Goal: Check status: Check status

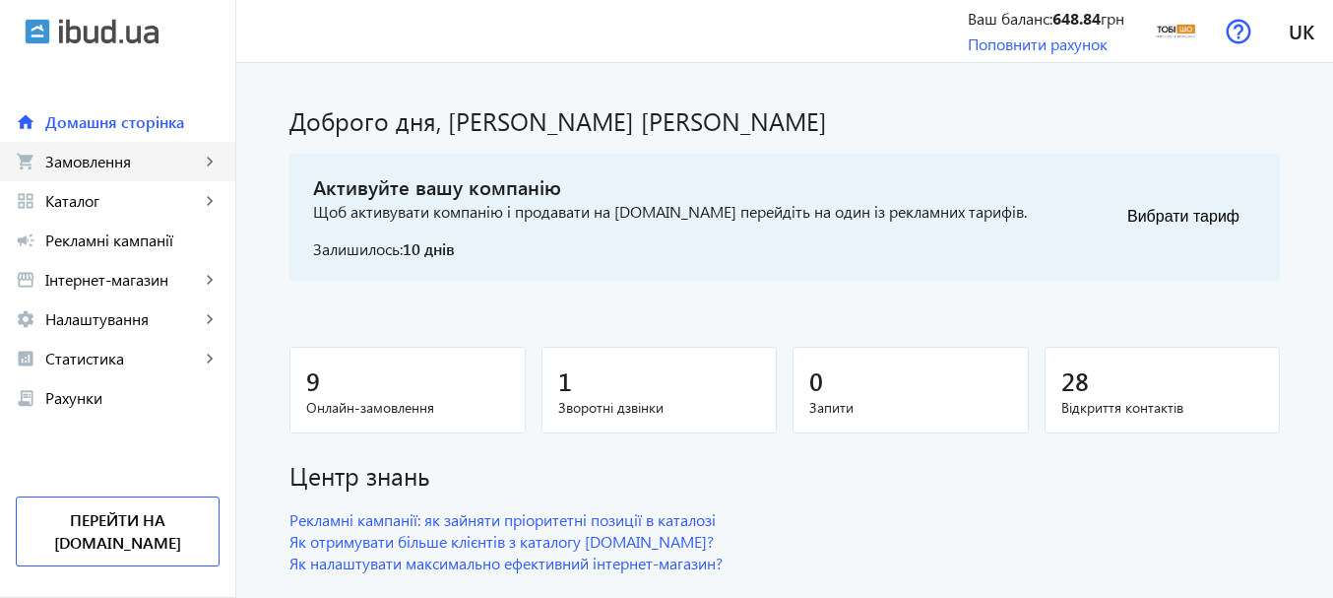
click at [110, 160] on span "Замовлення" at bounding box center [122, 162] width 155 height 20
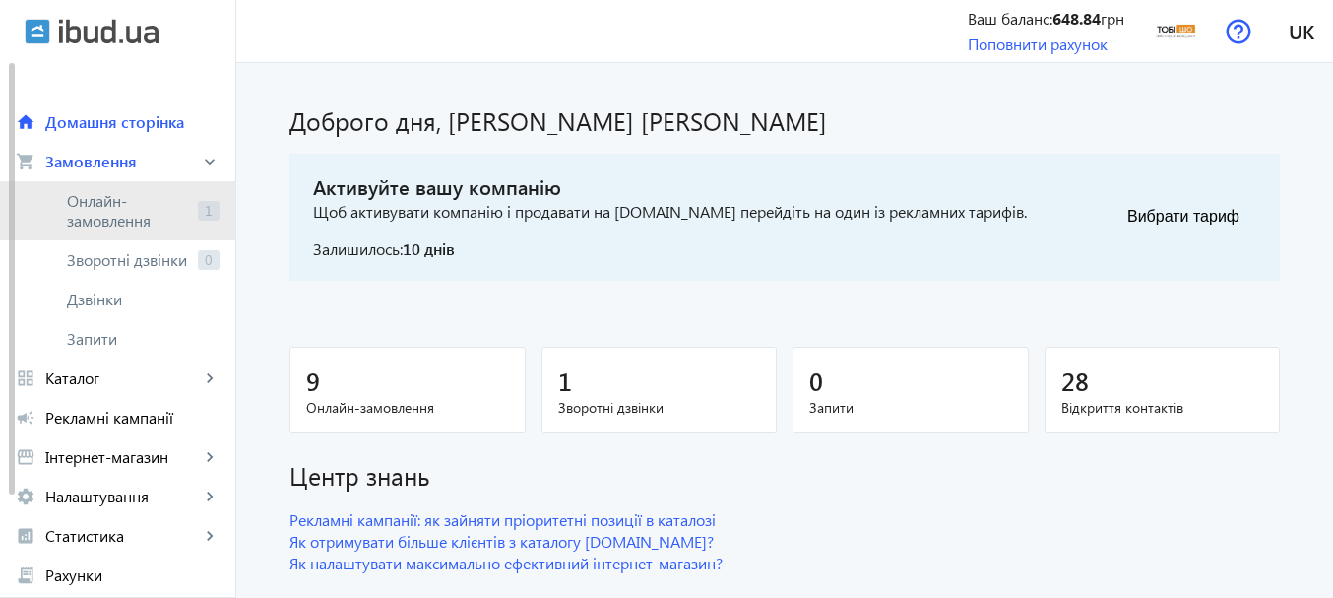
click at [93, 204] on span "Онлайн-замовлення" at bounding box center [128, 210] width 123 height 39
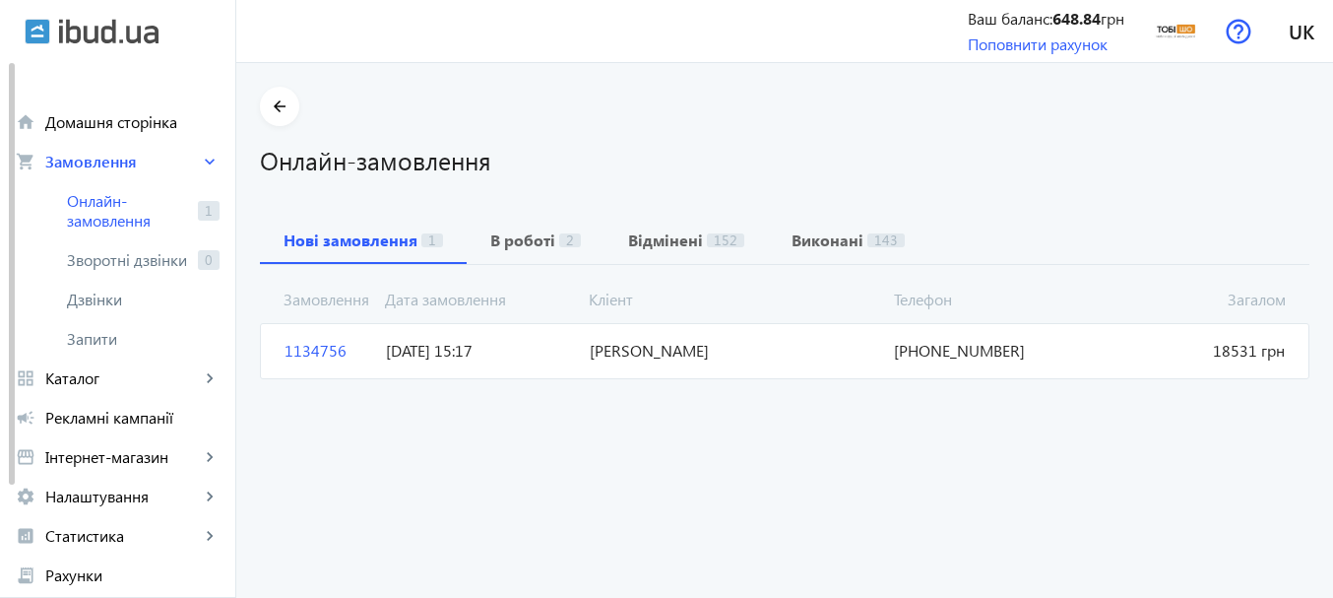
drag, startPoint x: 1049, startPoint y: 353, endPoint x: 887, endPoint y: 351, distance: 162.4
click at [887, 351] on span "+38(063)114-73-80" at bounding box center [987, 351] width 203 height 22
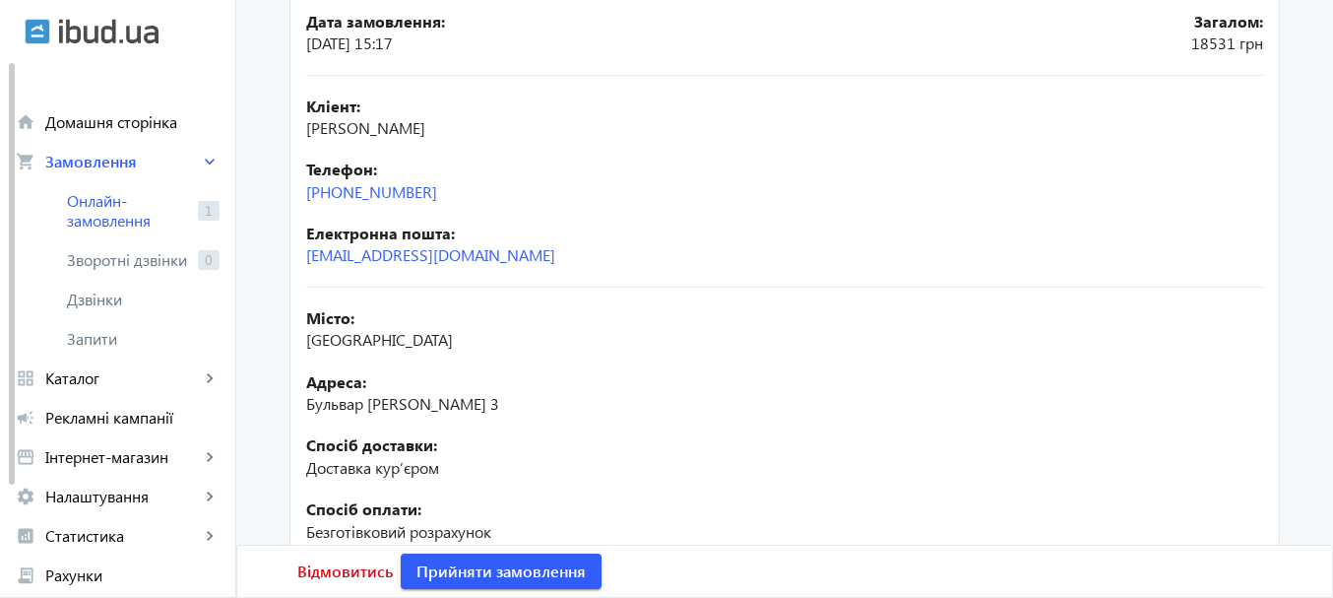
scroll to position [197, 0]
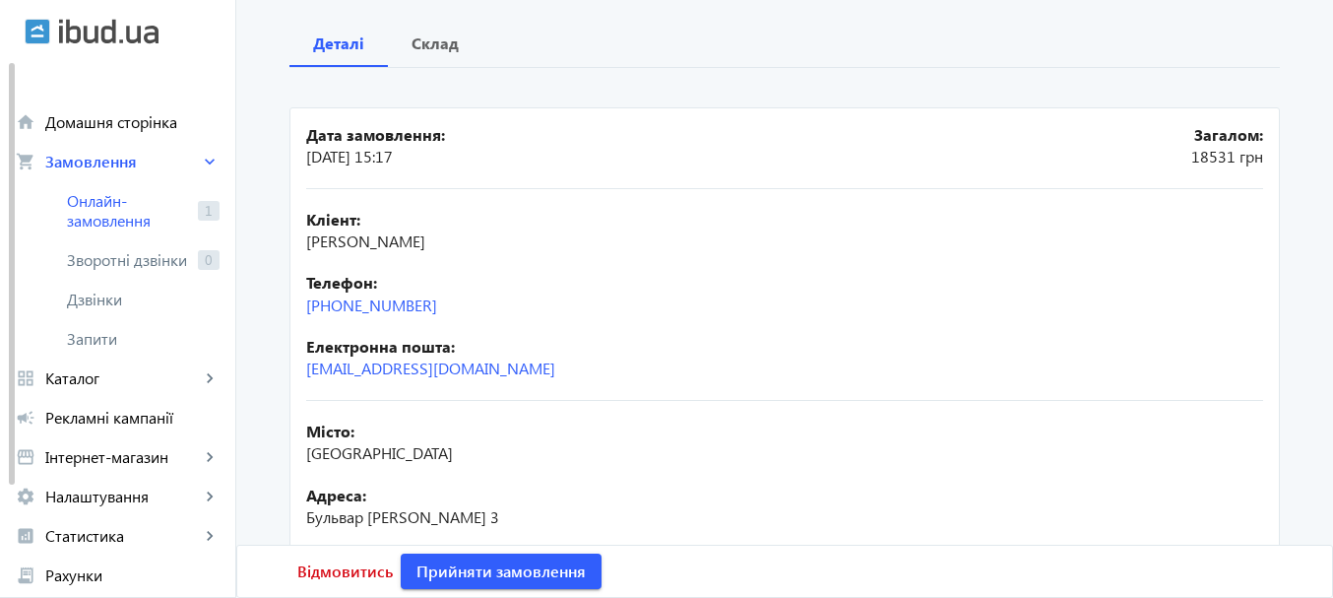
drag, startPoint x: 474, startPoint y: 314, endPoint x: 280, endPoint y: 319, distance: 194.0
click at [280, 319] on div "arrow_back Замовлення 1134756 Деталі Склад Дата замовлення: [DATE] 15:17 Загало…" at bounding box center [785, 350] width 1038 height 921
copy link "[PHONE_NUMBER]"
click at [456, 51] on div "Склад" at bounding box center [435, 43] width 95 height 47
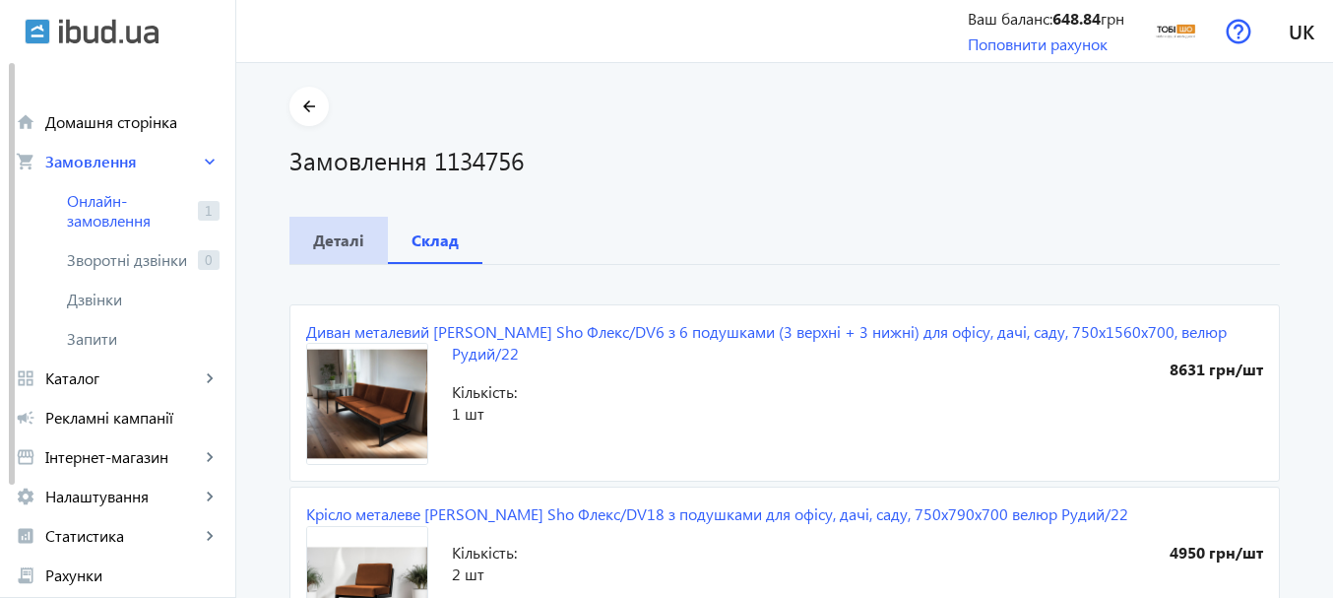
click at [326, 241] on b "Деталі" at bounding box center [338, 240] width 51 height 16
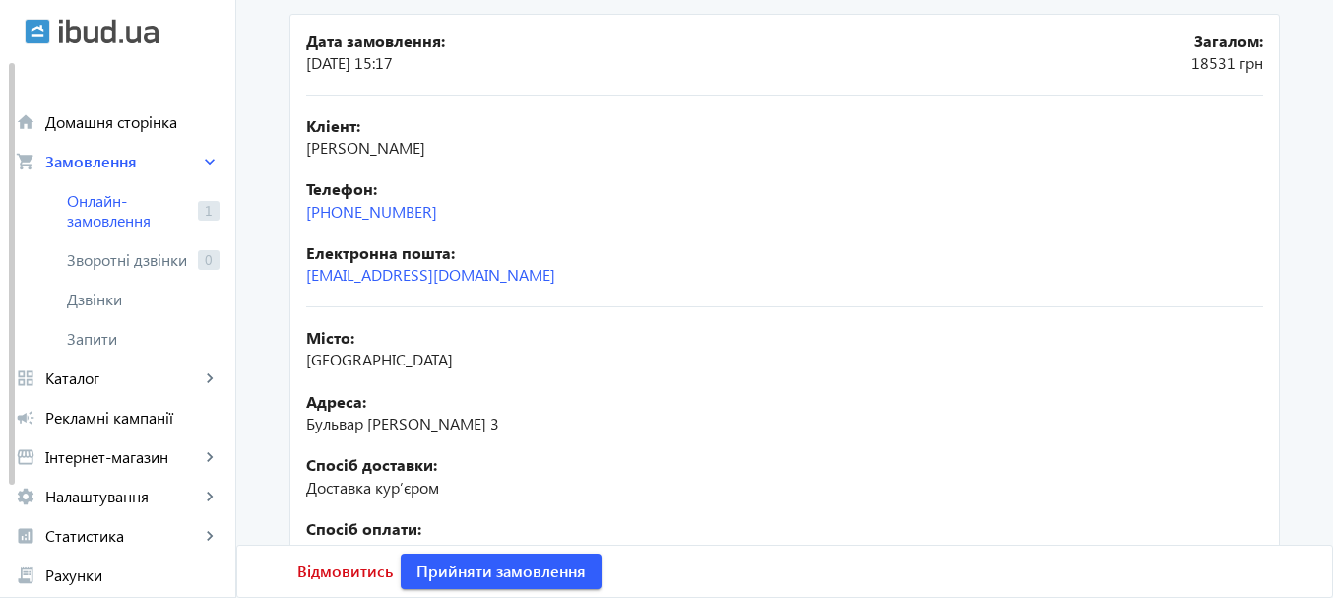
scroll to position [295, 0]
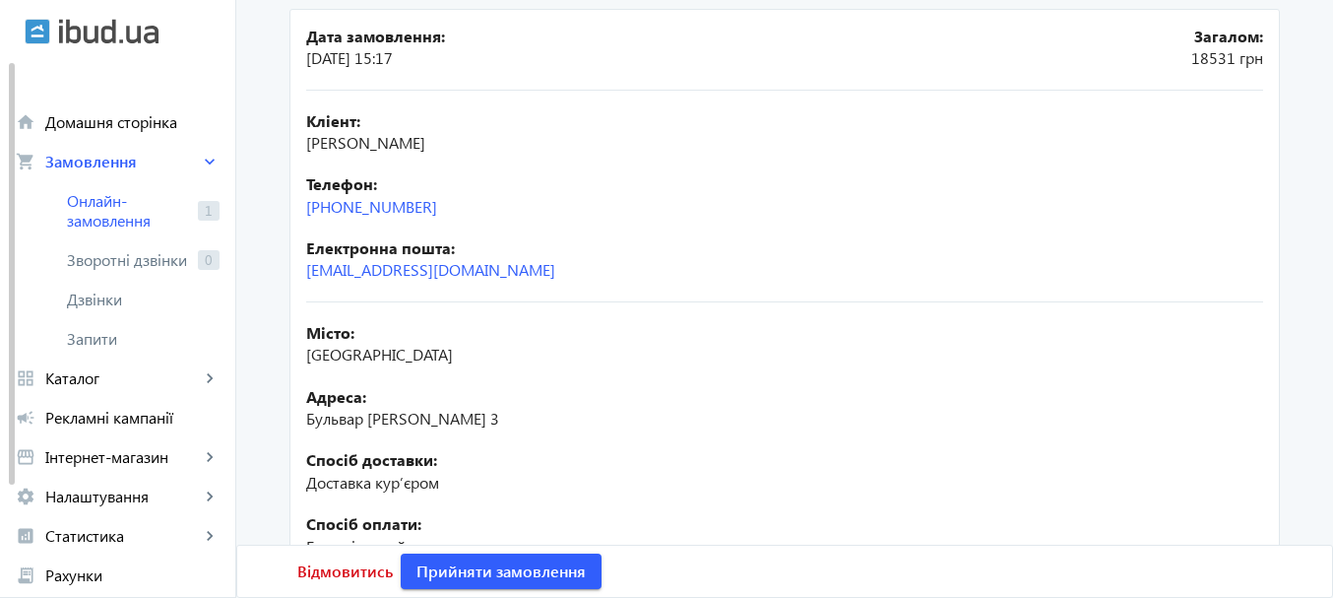
drag, startPoint x: 551, startPoint y: 138, endPoint x: 299, endPoint y: 157, distance: 252.7
click at [299, 157] on mat-card "Дата замовлення: 09.09.2025 15:17 Загалом: 18531 грн Кліент: Брийовський Андрій…" at bounding box center [784, 358] width 990 height 699
copy span "[PERSON_NAME]"
click at [728, 150] on div "Кліент: Брийовський Андрій Ігорович" at bounding box center [784, 132] width 957 height 44
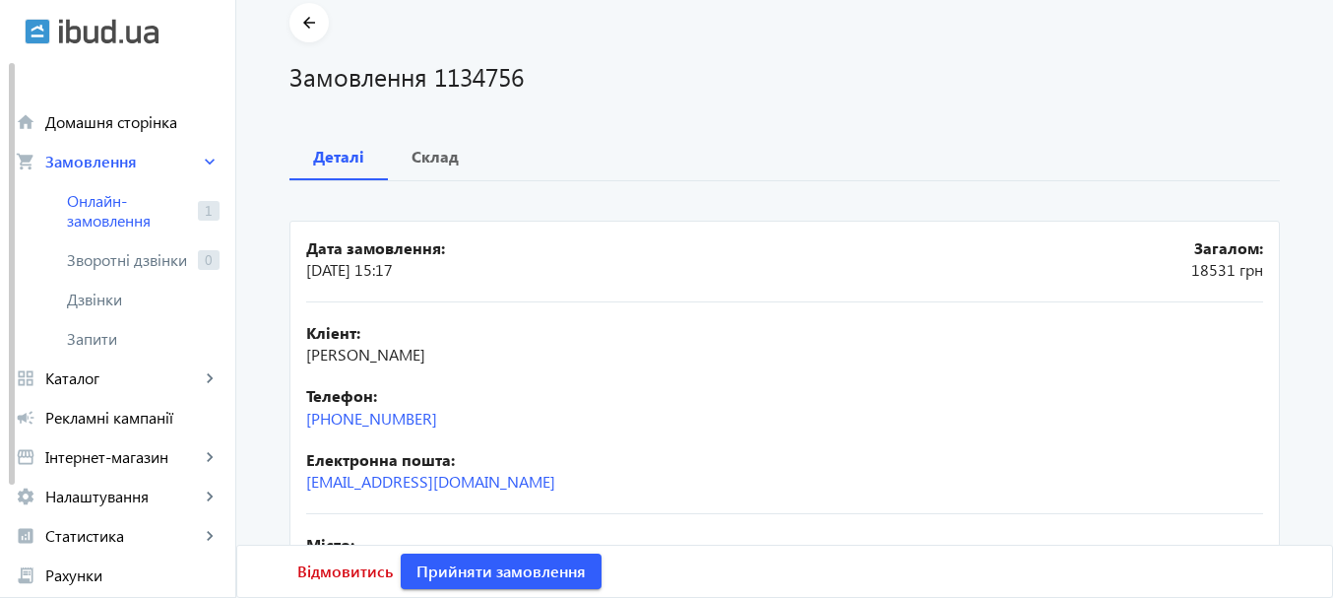
scroll to position [0, 0]
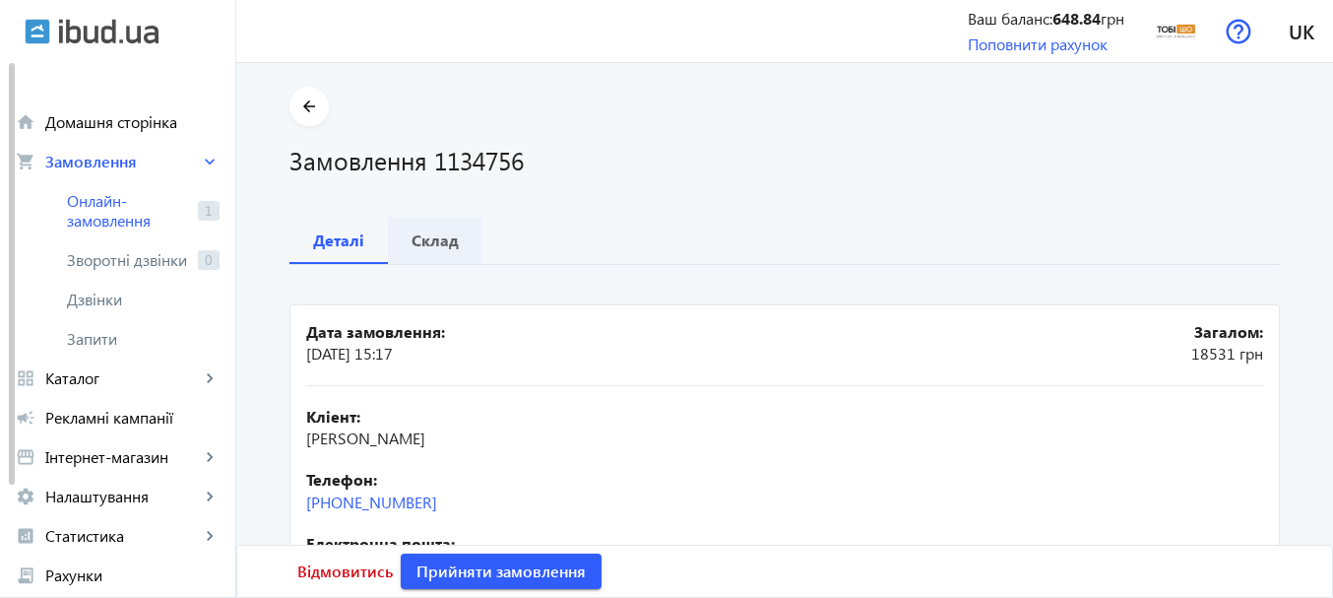
click at [447, 239] on b "Склад" at bounding box center [434, 240] width 47 height 16
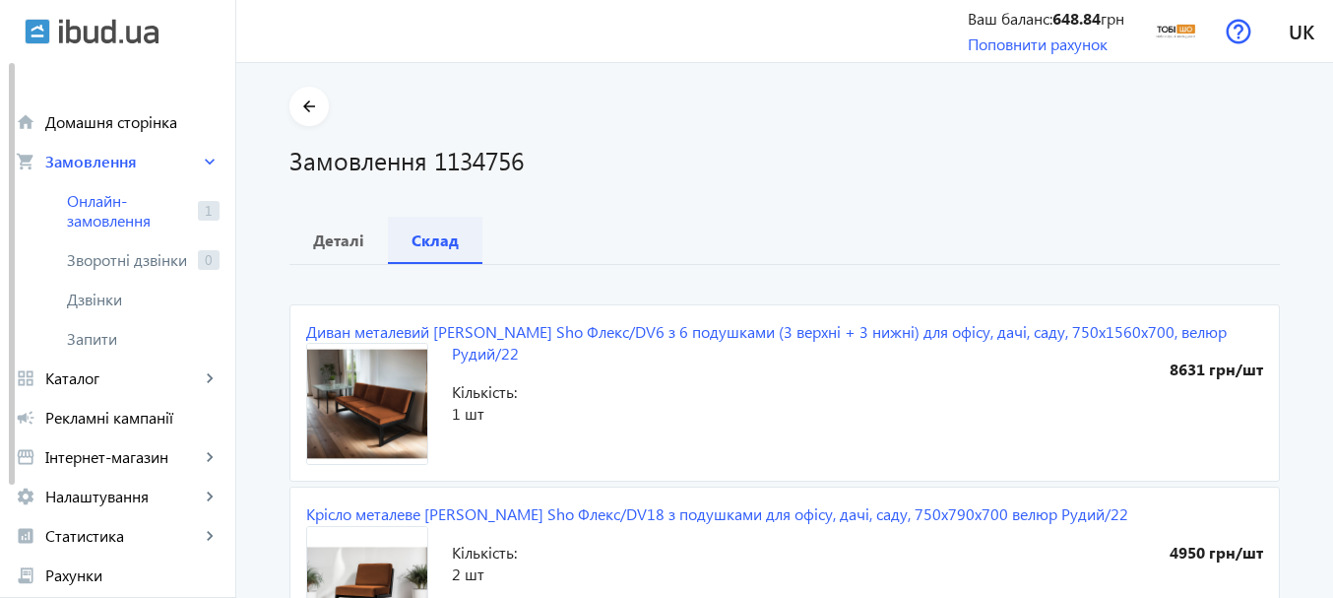
scroll to position [98, 0]
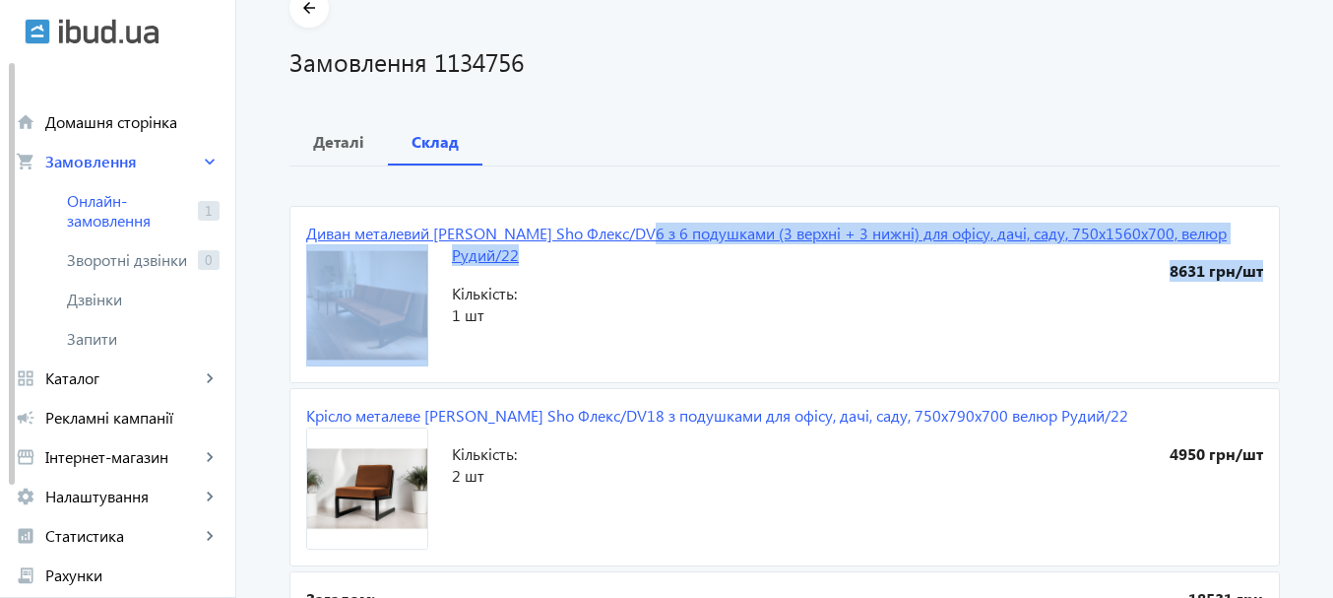
drag, startPoint x: 1234, startPoint y: 229, endPoint x: 625, endPoint y: 227, distance: 608.4
click at [625, 227] on mat-card "Диван металевий Tobi Sho Флекс/DV6 з 6 подушками (3 верхні + 3 нижні) для офісу…" at bounding box center [784, 294] width 990 height 177
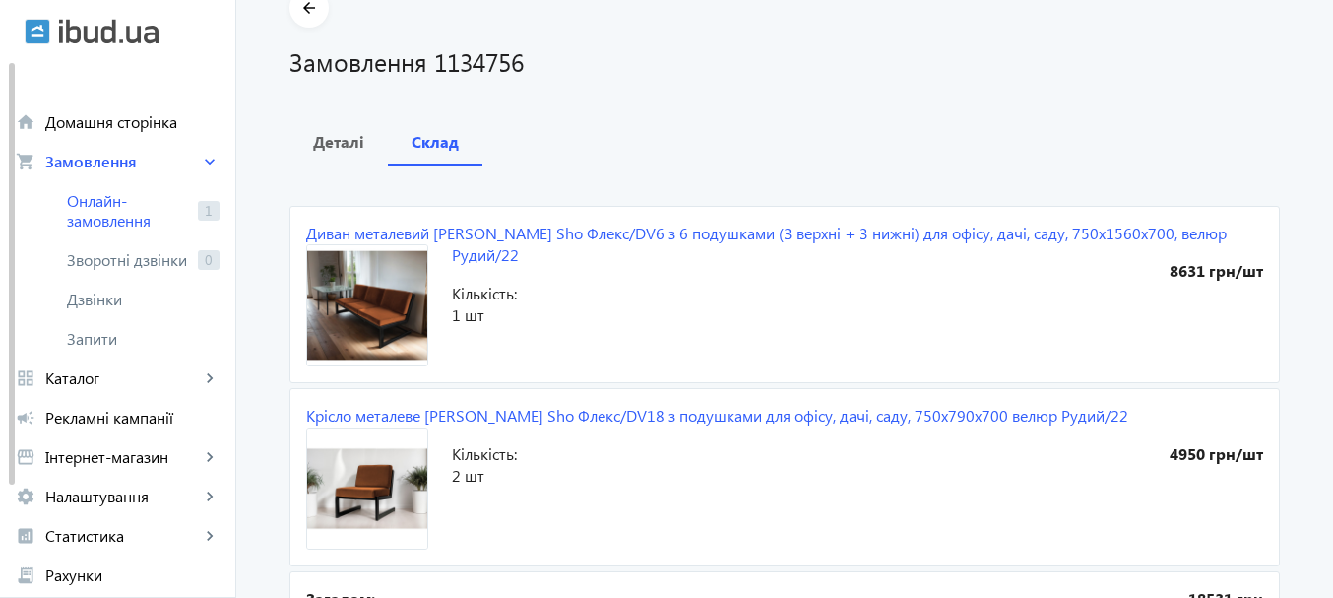
click at [755, 135] on div "Деталі Склад" at bounding box center [784, 141] width 990 height 47
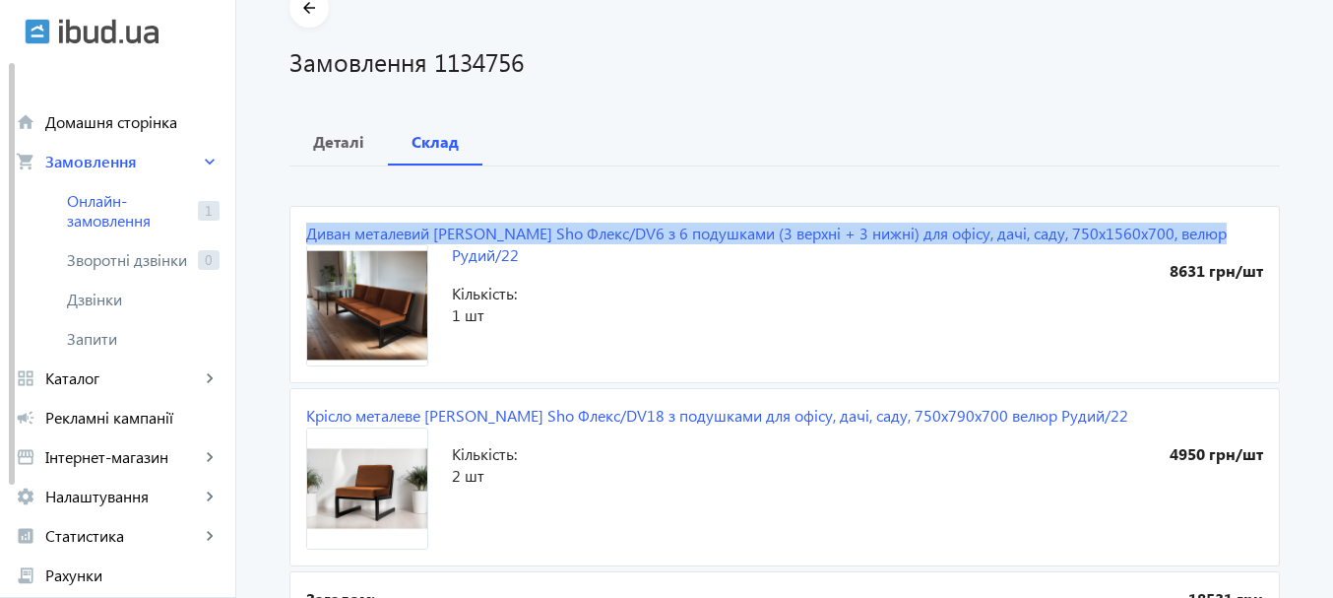
drag, startPoint x: 298, startPoint y: 206, endPoint x: 1209, endPoint y: 221, distance: 910.7
click at [1209, 221] on mat-card "Диван металевий Tobi Sho Флекс/DV6 з 6 подушками (3 верхні + 3 нижні) для офісу…" at bounding box center [784, 294] width 990 height 177
copy link "Диван металевий [PERSON_NAME] Sho Флекс/DV6 з 6 подушками (3 верхні + 3 нижні) …"
click at [509, 229] on link "Диван металевий [PERSON_NAME] Sho Флекс/DV6 з 6 подушками (3 верхні + 3 нижні) …" at bounding box center [766, 243] width 920 height 42
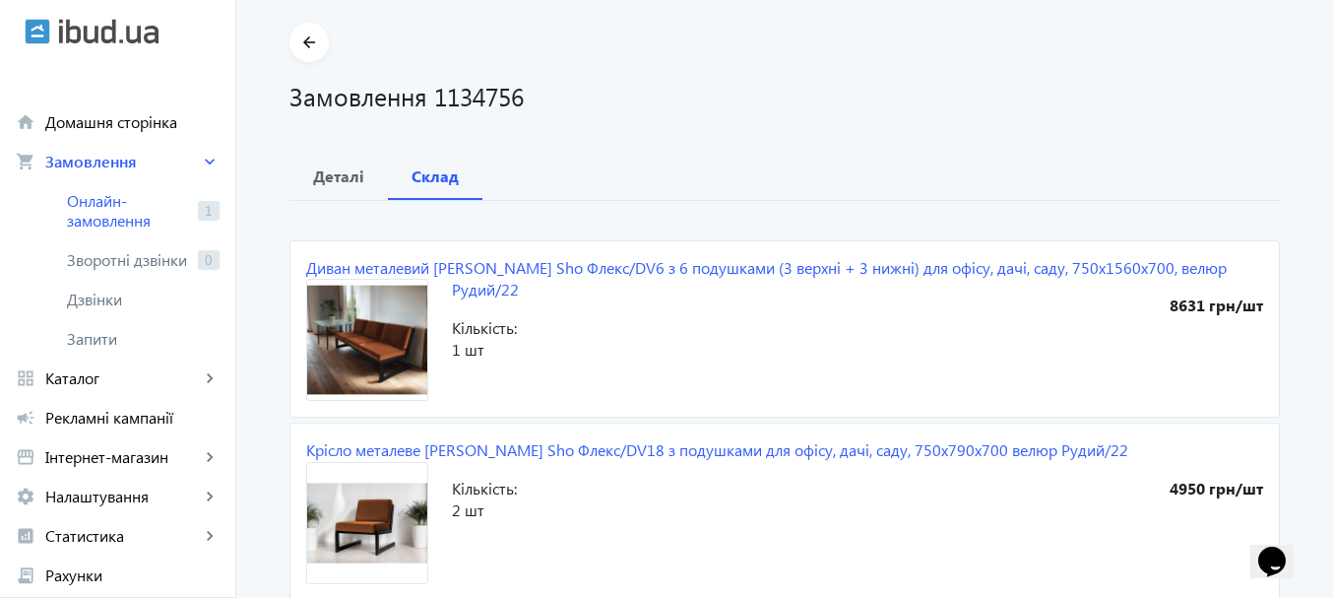
scroll to position [177, 0]
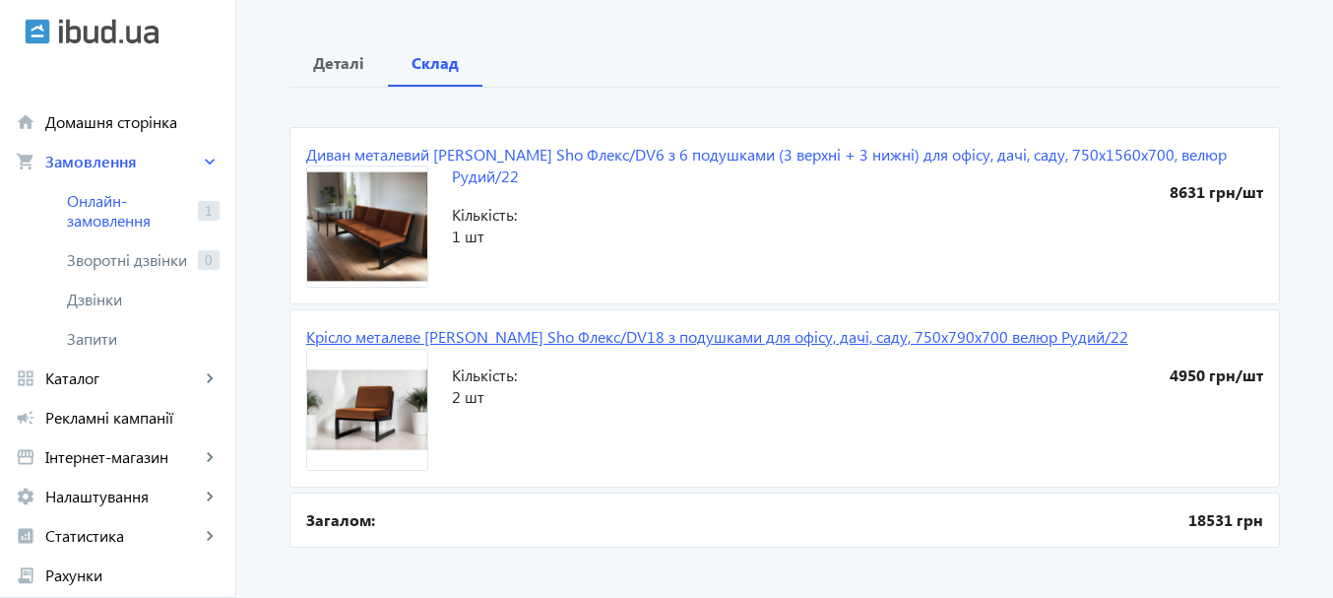
click at [593, 335] on link "Крісло металеве [PERSON_NAME] Sho Флекс/DV18 з подушками для офісу, дачі, саду,…" at bounding box center [717, 336] width 822 height 21
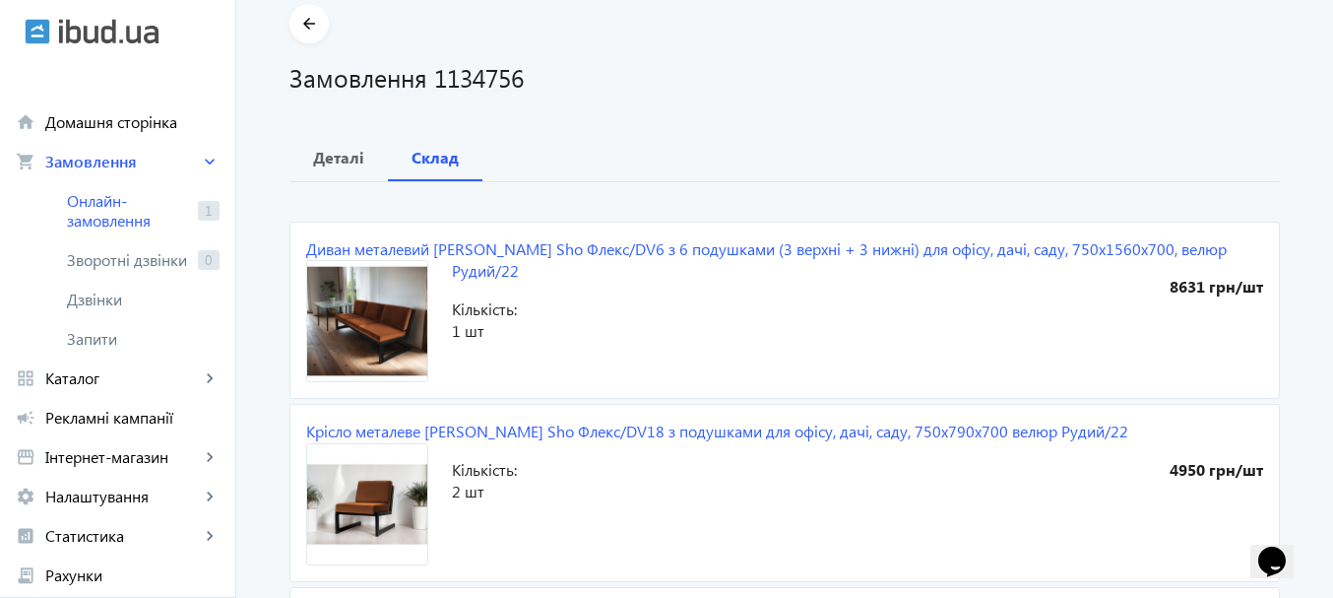
scroll to position [177, 0]
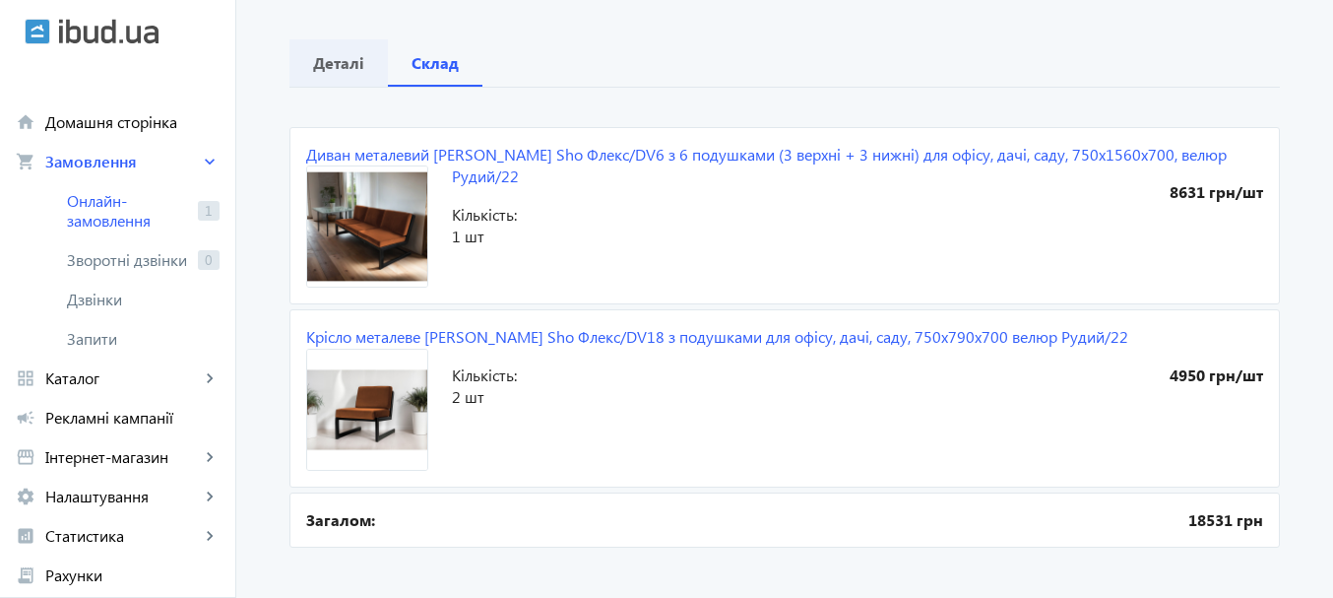
click at [331, 61] on b "Деталі" at bounding box center [338, 63] width 51 height 16
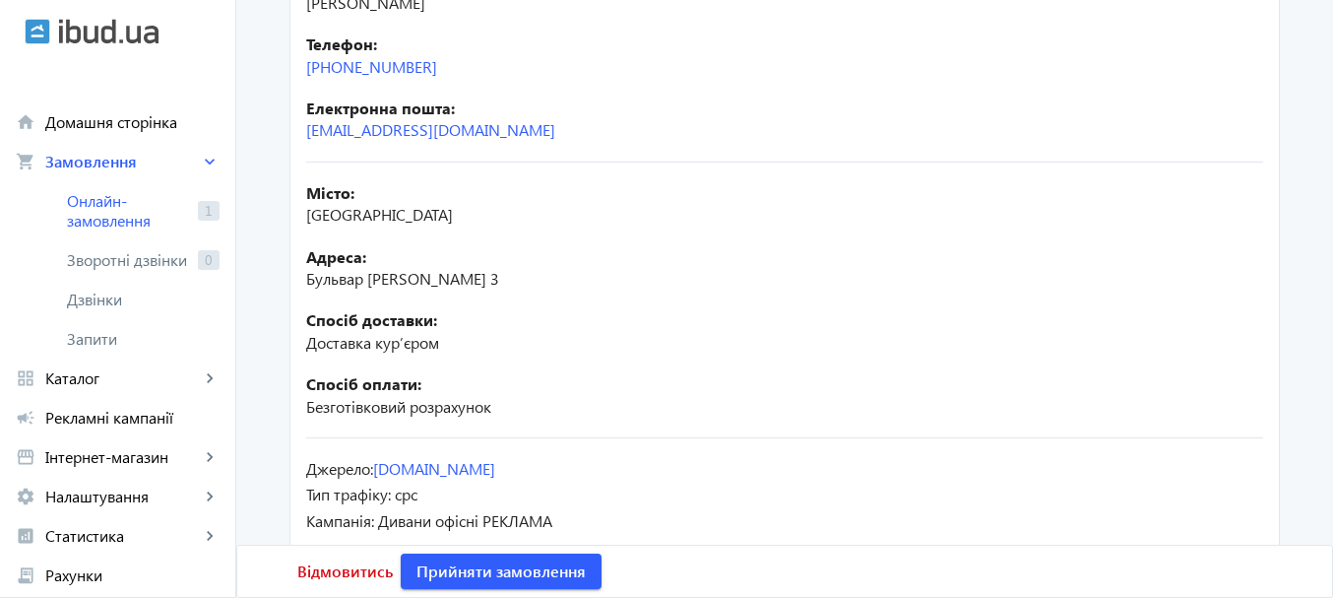
scroll to position [477, 0]
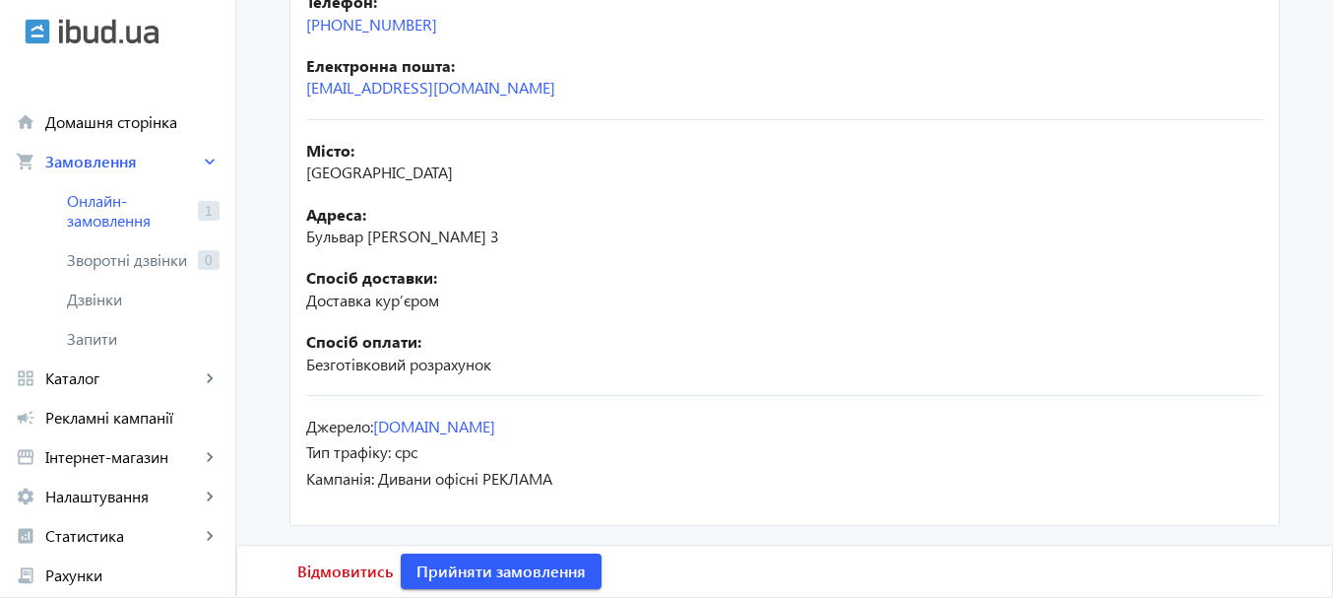
drag, startPoint x: 570, startPoint y: 241, endPoint x: 282, endPoint y: 224, distance: 288.9
click at [282, 224] on div "arrow_back Замовлення 1134756 Деталі Склад Дата замовлення: [DATE] 15:17 Загало…" at bounding box center [785, 69] width 1038 height 921
copy div "Адреса: [STREET_ADDRESS][PERSON_NAME]"
drag, startPoint x: 379, startPoint y: 174, endPoint x: 300, endPoint y: 176, distance: 78.8
click at [306, 176] on div "Місто: [GEOGRAPHIC_DATA]" at bounding box center [784, 162] width 957 height 44
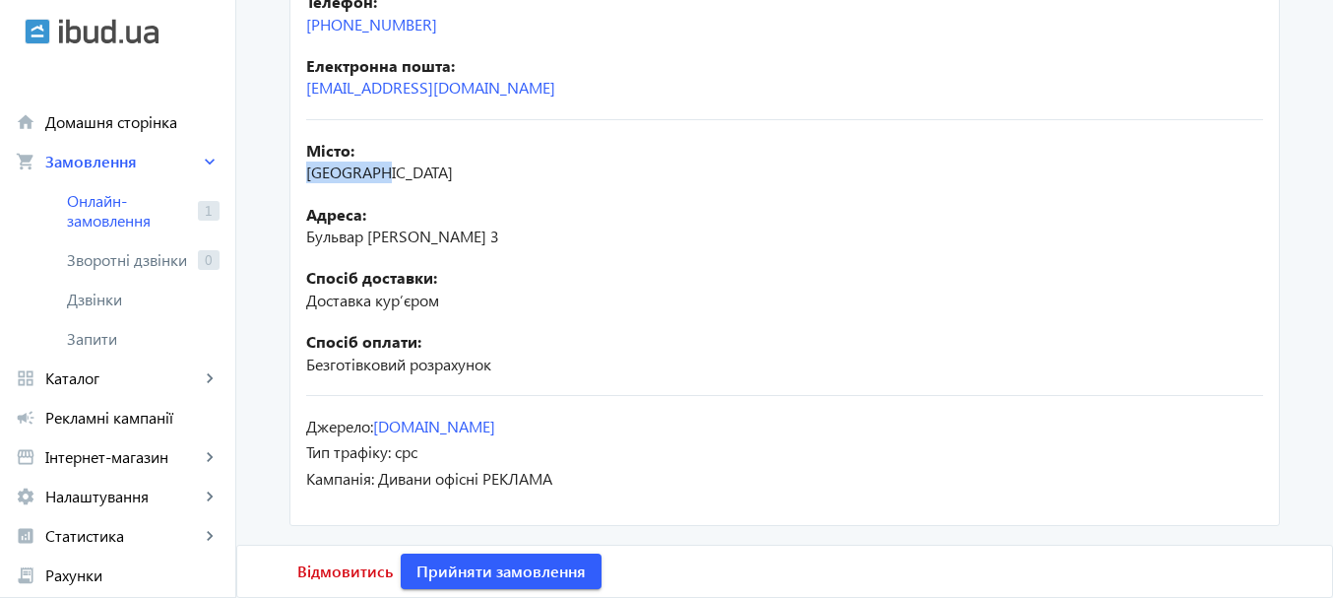
copy span "[GEOGRAPHIC_DATA]"
